Goal: Find specific page/section: Find specific page/section

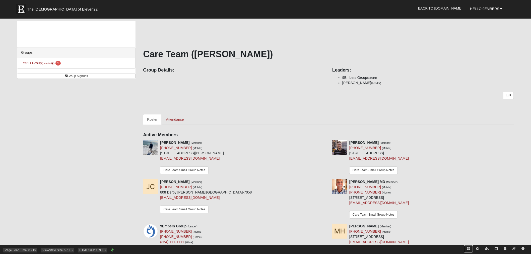
click at [468, 249] on icon at bounding box center [468, 248] width 3 height 3
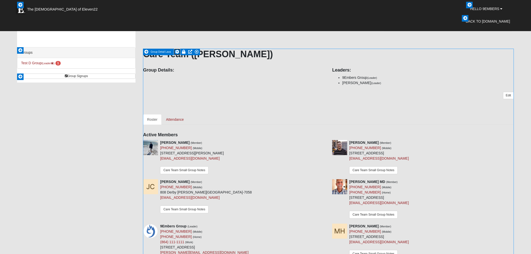
click at [178, 51] on icon at bounding box center [177, 52] width 4 height 4
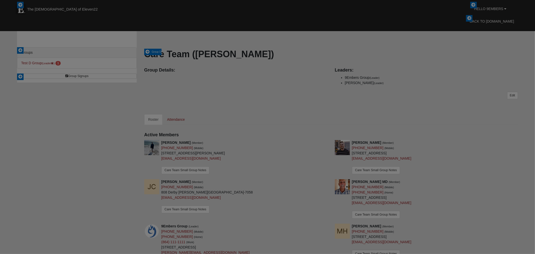
scroll to position [753, 285]
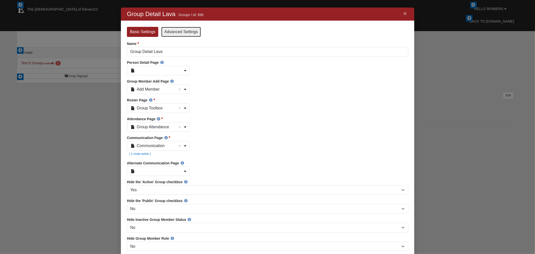
click at [183, 34] on link "Advanced Settings" at bounding box center [180, 32] width 39 height 10
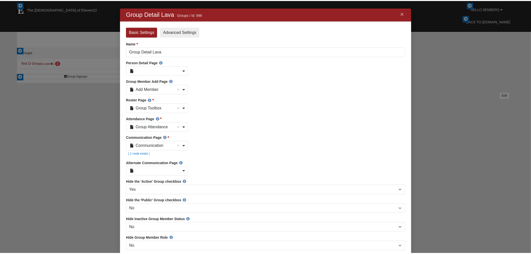
scroll to position [7, 7]
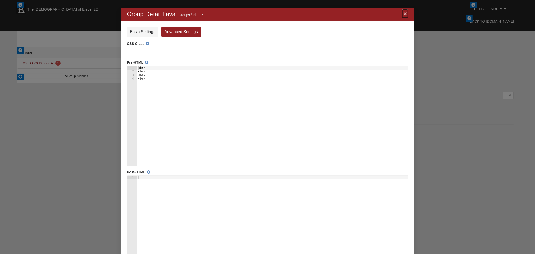
click at [406, 16] on link "×" at bounding box center [405, 13] width 7 height 9
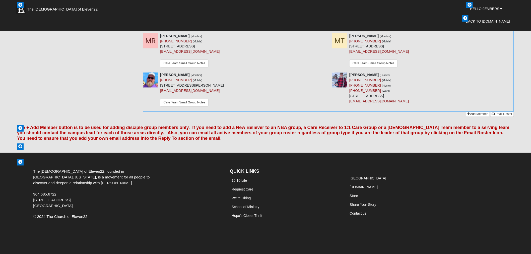
scroll to position [355, 0]
click at [71, 127] on icon at bounding box center [71, 128] width 5 height 4
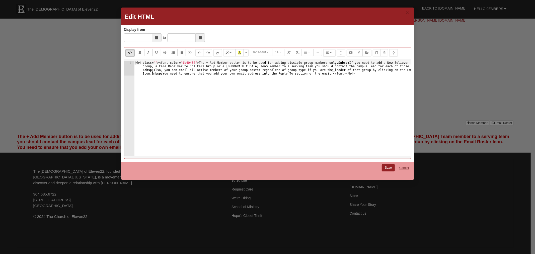
click at [404, 167] on link "Cancel" at bounding box center [404, 168] width 16 height 8
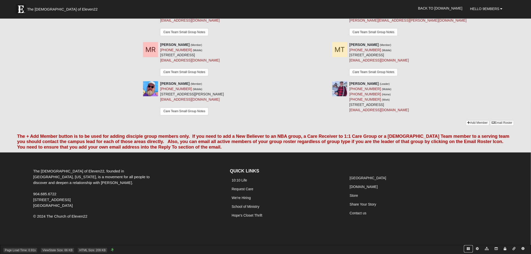
click at [471, 247] on link at bounding box center [468, 248] width 9 height 7
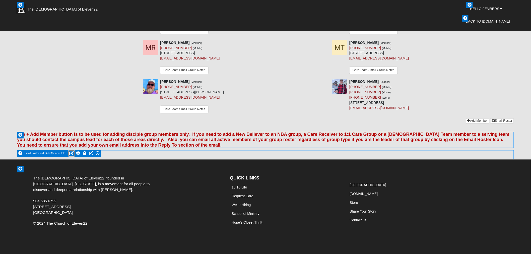
click at [70, 154] on icon at bounding box center [71, 153] width 5 height 4
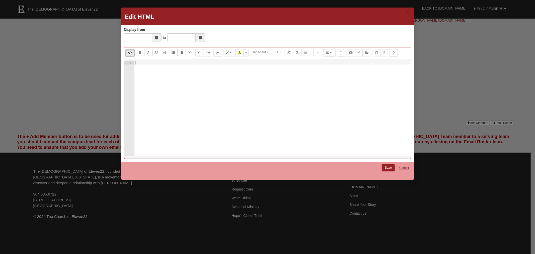
click at [406, 167] on link "Cancel" at bounding box center [404, 168] width 16 height 8
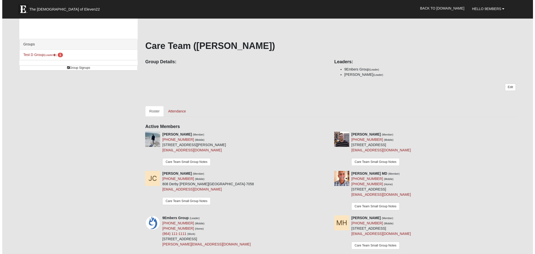
scroll to position [0, 0]
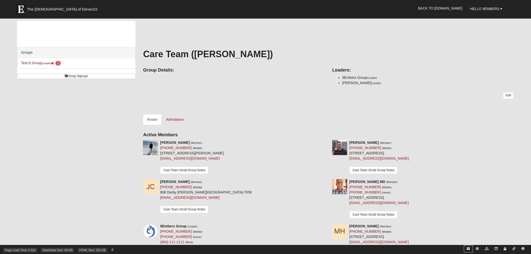
click at [468, 248] on icon at bounding box center [468, 248] width 3 height 3
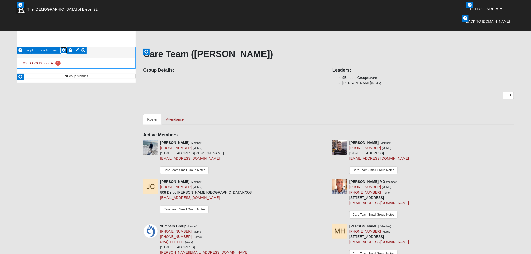
click at [64, 49] on icon at bounding box center [64, 50] width 4 height 4
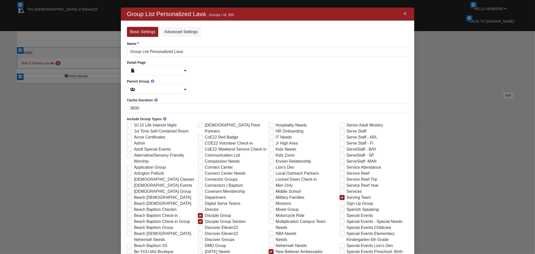
scroll to position [862, 285]
click at [180, 31] on link "Advanced Settings" at bounding box center [180, 32] width 39 height 10
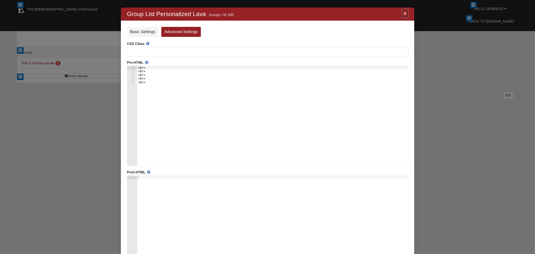
click at [407, 15] on link "×" at bounding box center [405, 13] width 7 height 9
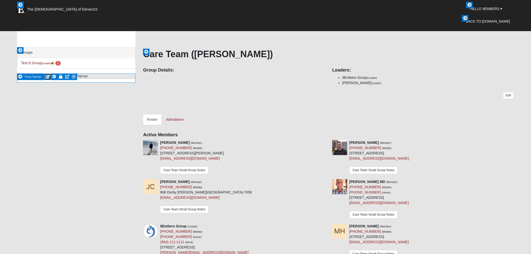
click at [46, 76] on icon at bounding box center [47, 77] width 5 height 4
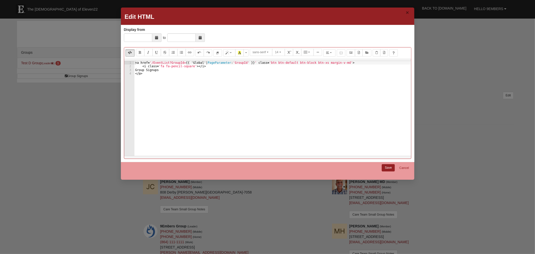
click at [406, 13] on button "×" at bounding box center [407, 12] width 6 height 8
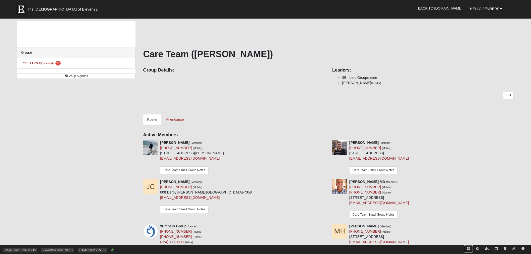
click at [468, 248] on icon at bounding box center [468, 248] width 3 height 3
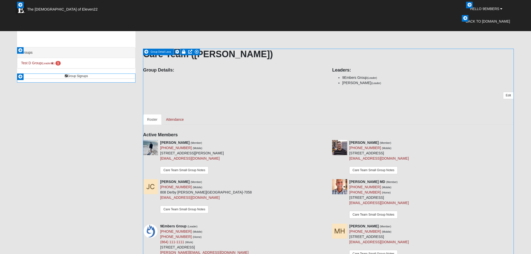
click at [178, 51] on icon at bounding box center [177, 52] width 4 height 4
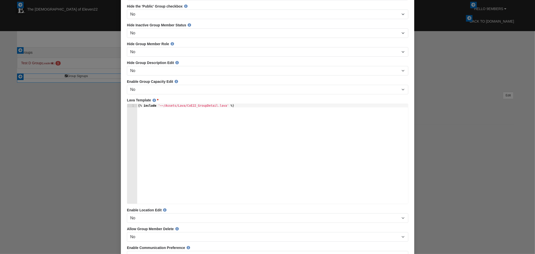
scroll to position [195, 0]
